Goal: Transaction & Acquisition: Purchase product/service

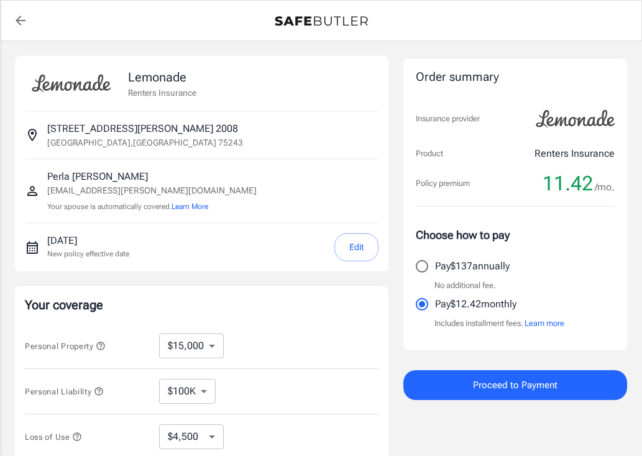
select select "15000"
select select "500"
click at [514, 380] on span "Proceed to Payment" at bounding box center [515, 385] width 85 height 16
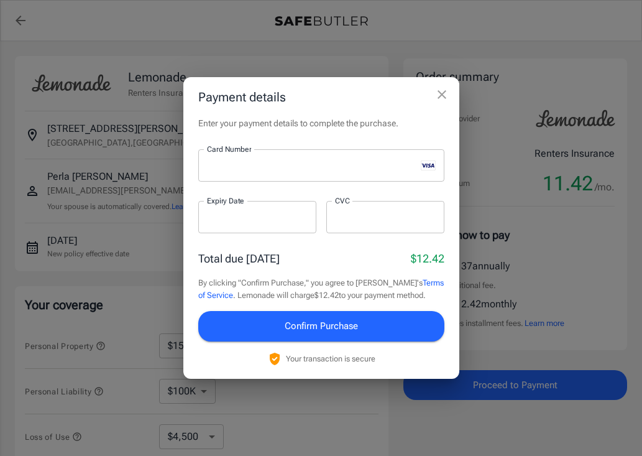
click at [268, 208] on div at bounding box center [257, 217] width 118 height 32
click at [359, 229] on div at bounding box center [385, 217] width 118 height 32
click at [321, 325] on span "Confirm Purchase" at bounding box center [321, 326] width 73 height 16
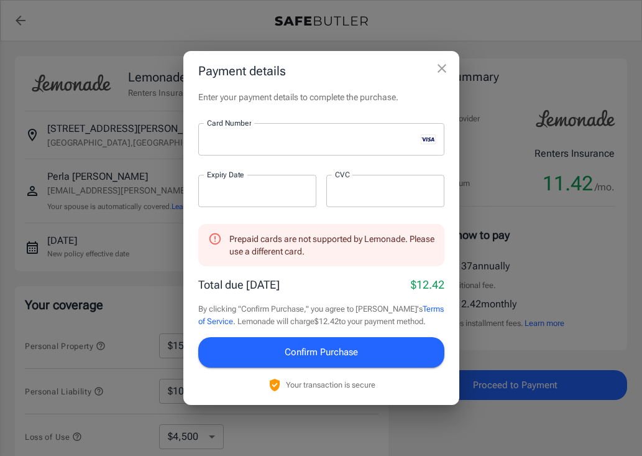
click at [445, 69] on icon "close" at bounding box center [442, 68] width 15 height 15
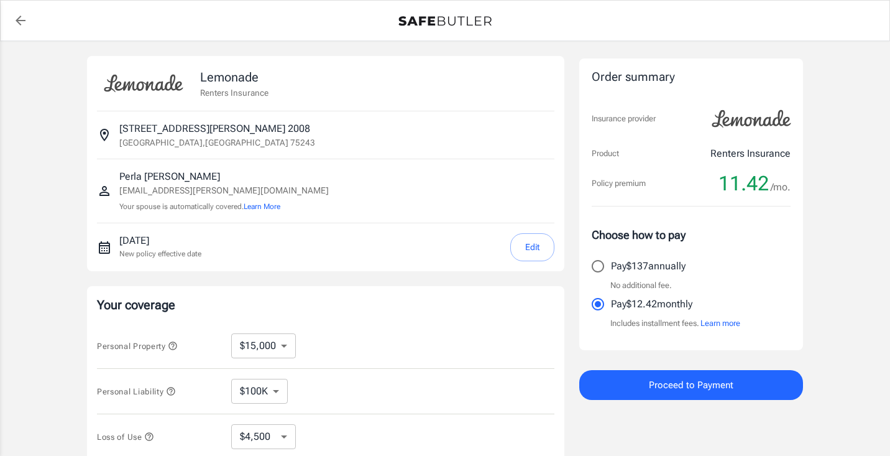
select select "15000"
select select "500"
click at [699, 392] on button "Proceed to Payment" at bounding box center [692, 385] width 224 height 30
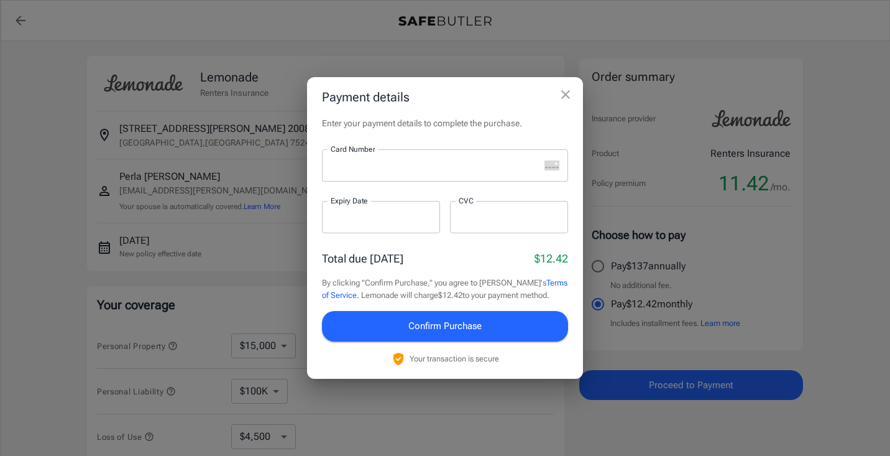
click at [566, 92] on icon "close" at bounding box center [565, 94] width 15 height 15
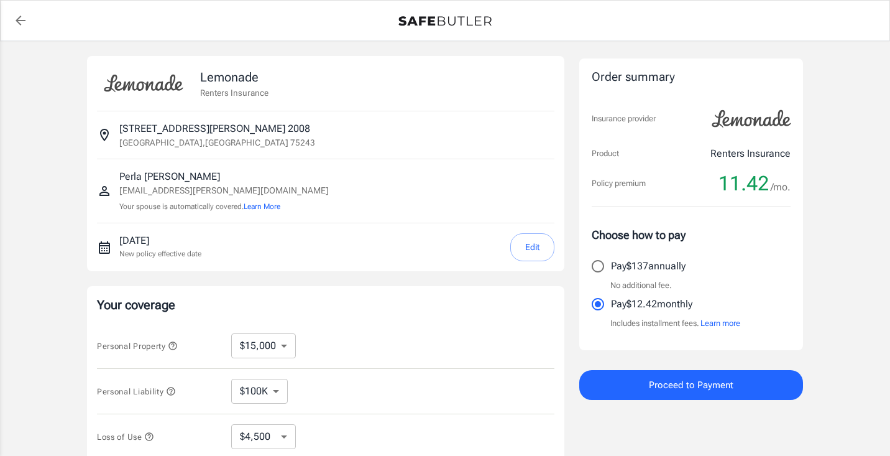
click at [517, 247] on button "Edit" at bounding box center [532, 247] width 44 height 28
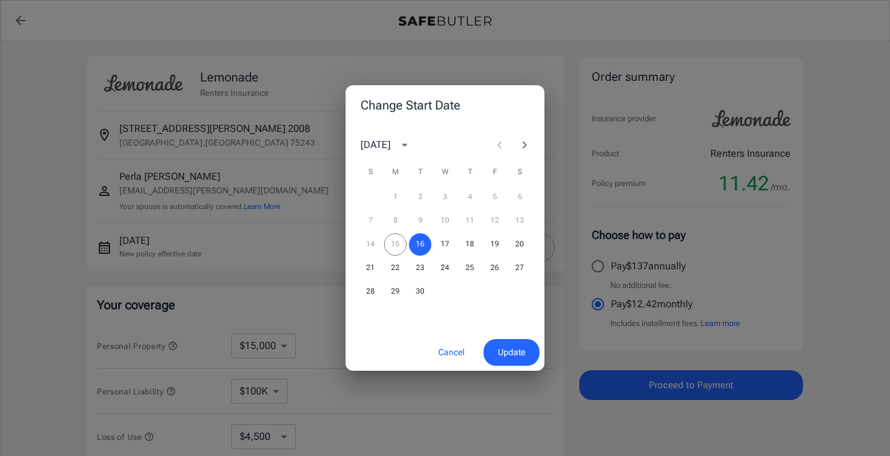
click at [403, 244] on div "14 15 16 17 18 19 20" at bounding box center [445, 244] width 199 height 22
click at [397, 247] on div "14 15 16 17 18 19 20" at bounding box center [445, 244] width 199 height 22
click at [498, 347] on span "Update" at bounding box center [511, 352] width 27 height 16
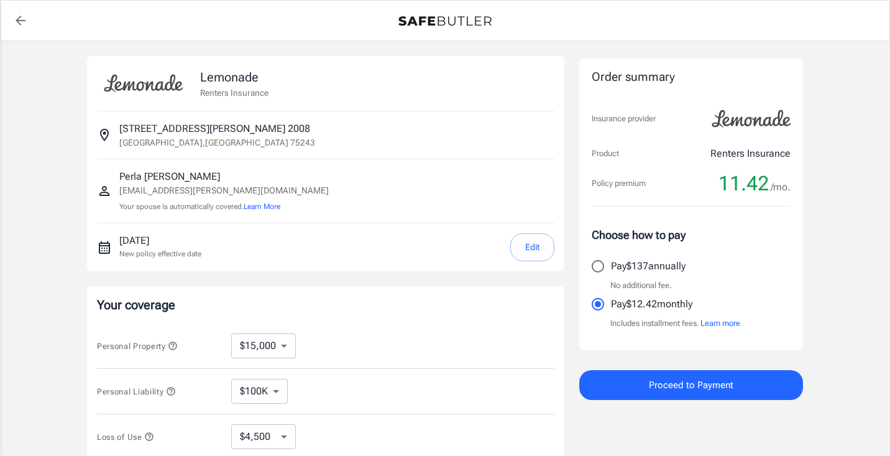
click at [677, 386] on span "Proceed to Payment" at bounding box center [691, 385] width 85 height 16
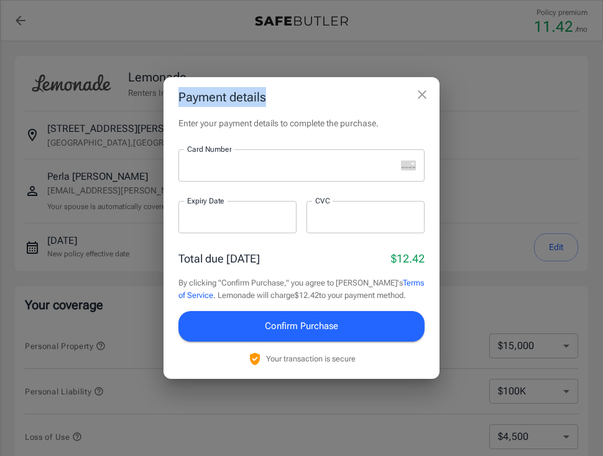
drag, startPoint x: 309, startPoint y: 90, endPoint x: 341, endPoint y: 50, distance: 50.9
click at [341, 49] on div "Payment details Enter your payment details to complete the purchase. Card Numbe…" at bounding box center [301, 228] width 603 height 456
click at [311, 112] on h2 "Payment details" at bounding box center [302, 97] width 276 height 40
click at [319, 89] on h2 "Payment details" at bounding box center [302, 97] width 276 height 40
click at [306, 99] on h2 "Payment details" at bounding box center [302, 97] width 276 height 40
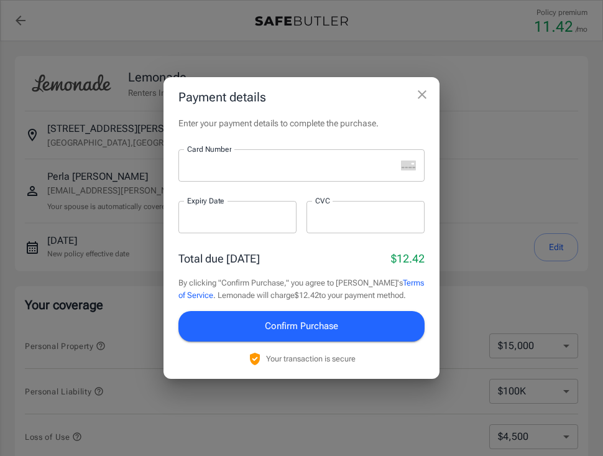
click at [254, 152] on div at bounding box center [287, 165] width 218 height 32
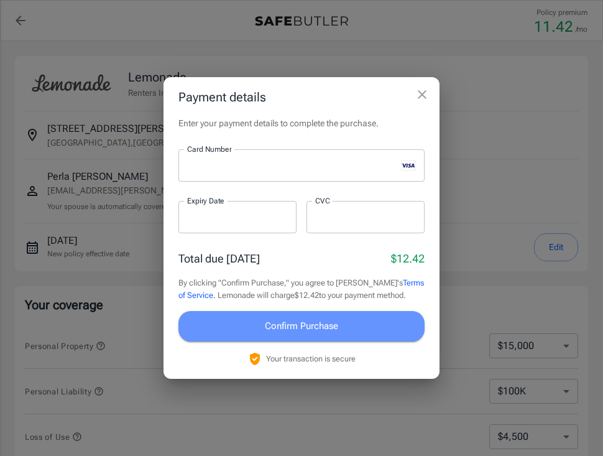
click at [270, 328] on span "Confirm Purchase" at bounding box center [301, 326] width 73 height 16
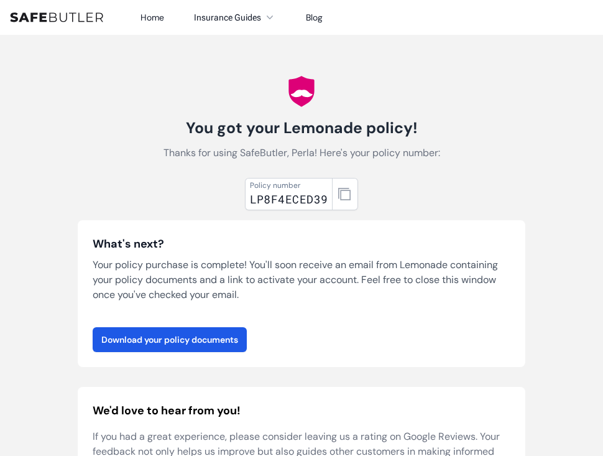
click at [298, 198] on div "LP8F4ECED39" at bounding box center [289, 198] width 78 height 17
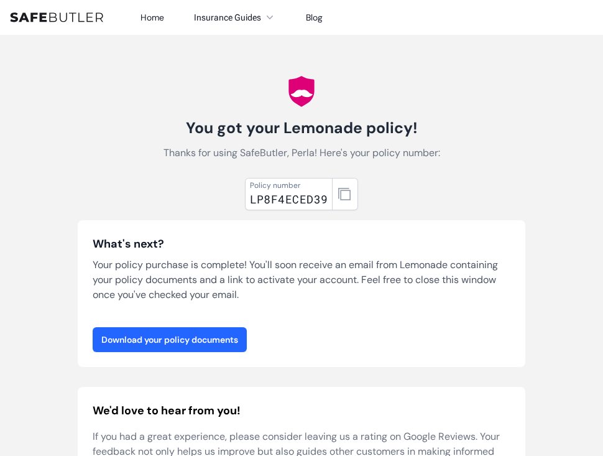
click at [200, 340] on link "Download your policy documents" at bounding box center [170, 339] width 154 height 25
